Goal: Task Accomplishment & Management: Manage account settings

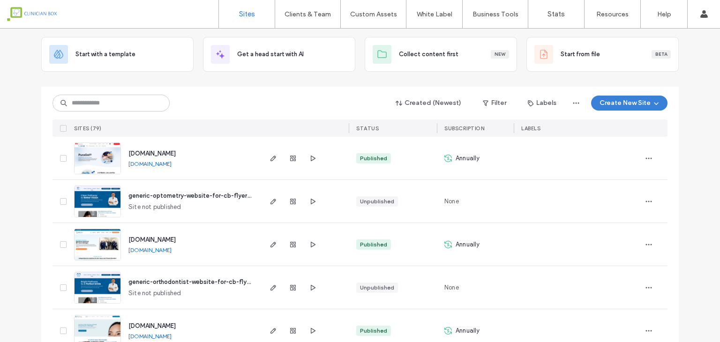
scroll to position [47, 0]
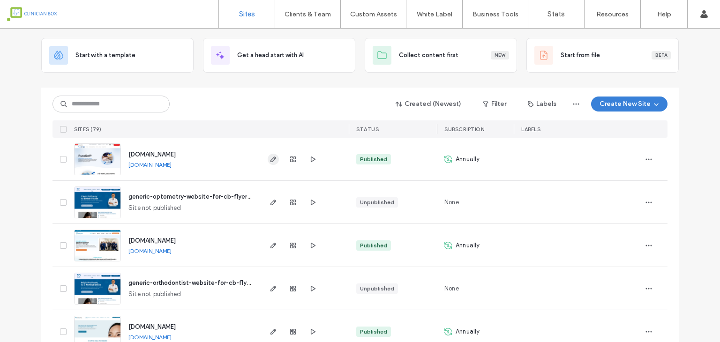
click at [270, 160] on icon "button" at bounding box center [272, 159] width 7 height 7
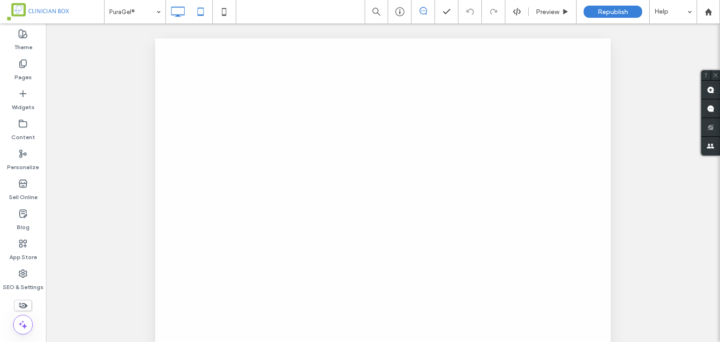
click at [182, 12] on icon at bounding box center [177, 11] width 19 height 19
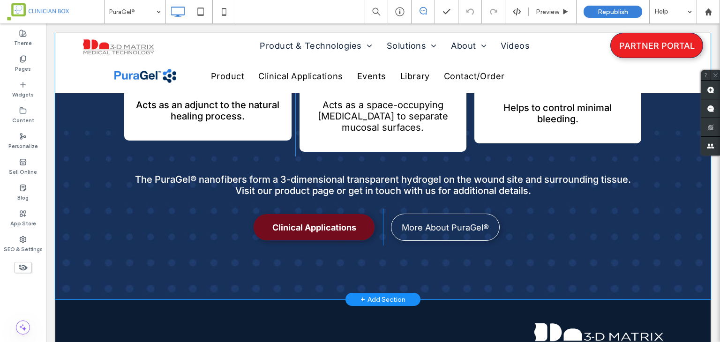
scroll to position [937, 0]
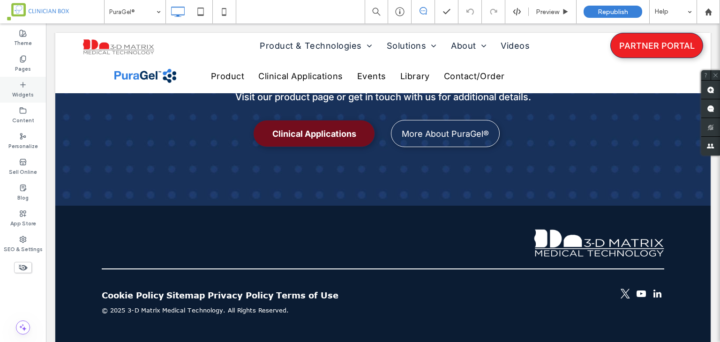
click at [25, 98] on label "Widgets" at bounding box center [23, 94] width 22 height 10
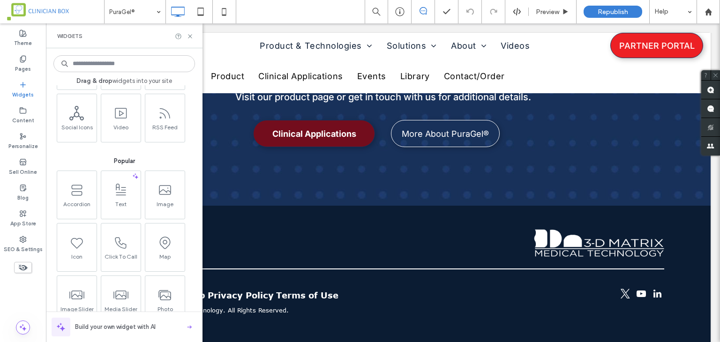
scroll to position [0, 0]
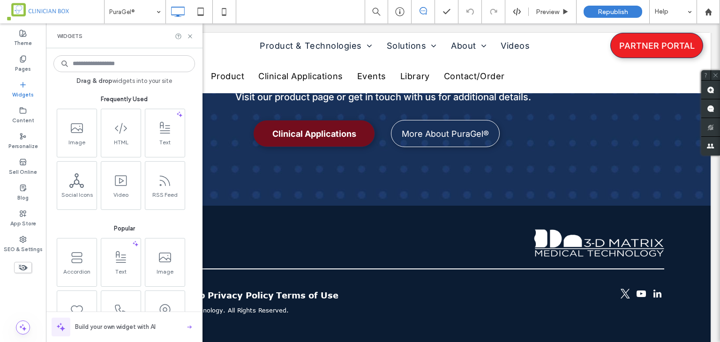
click at [90, 96] on span "Frequently Used" at bounding box center [123, 99] width 141 height 9
click at [22, 61] on icon at bounding box center [22, 58] width 7 height 7
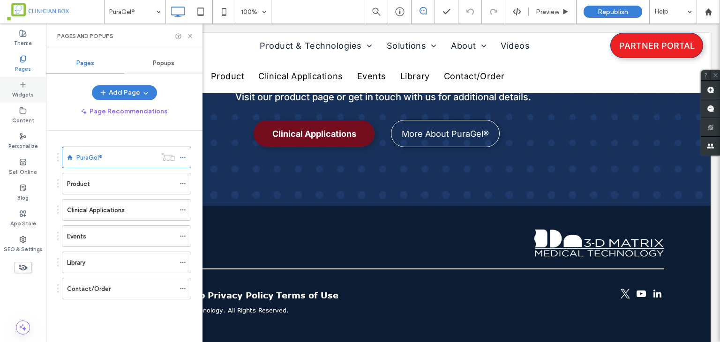
click at [19, 89] on label "Widgets" at bounding box center [23, 94] width 22 height 10
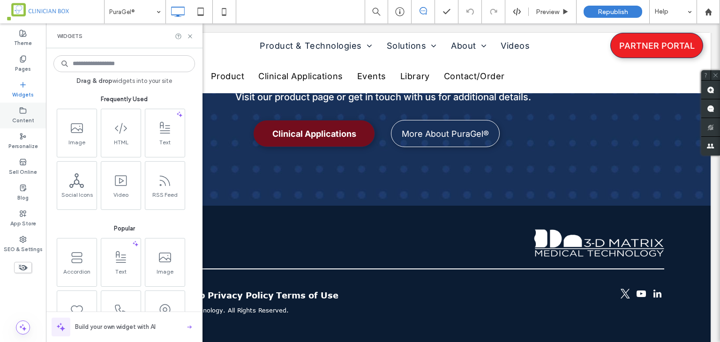
click at [22, 118] on label "Content" at bounding box center [23, 119] width 22 height 10
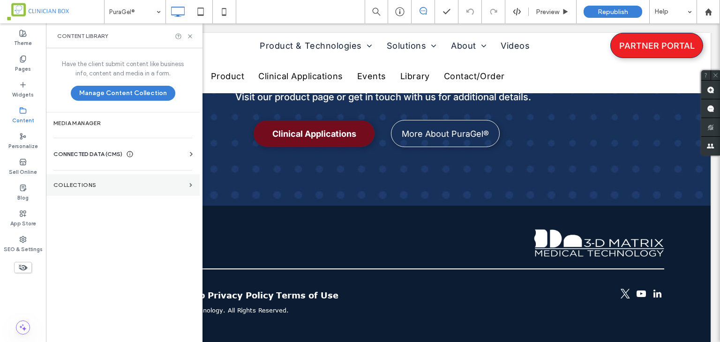
click at [86, 184] on label "Collections" at bounding box center [119, 185] width 132 height 7
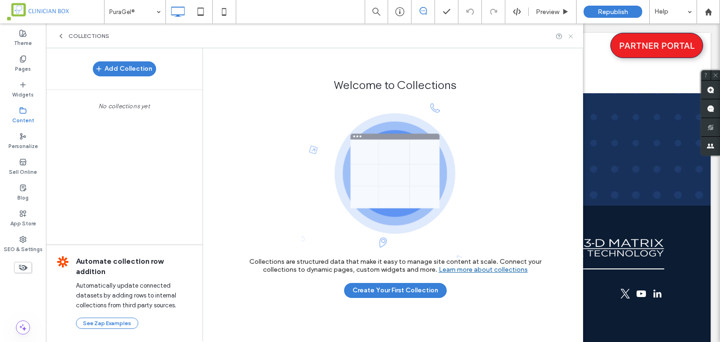
click at [572, 38] on icon at bounding box center [570, 36] width 7 height 7
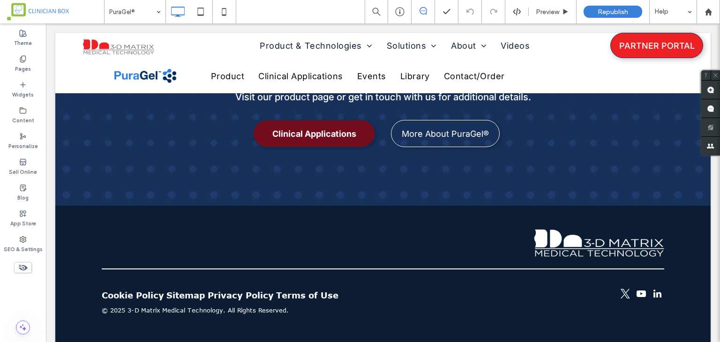
click at [65, 14] on span at bounding box center [55, 11] width 97 height 19
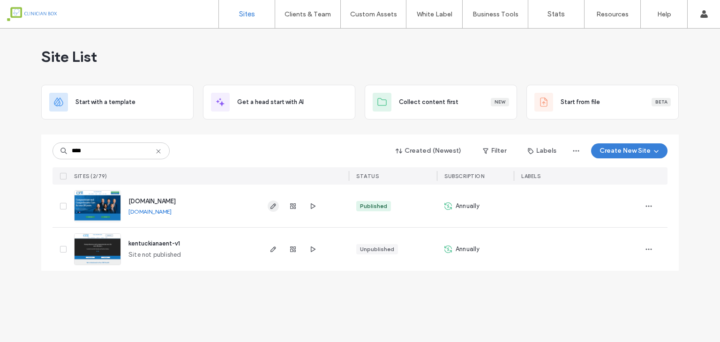
type input "****"
click at [273, 203] on icon "button" at bounding box center [272, 205] width 7 height 7
